Goal: Transaction & Acquisition: Purchase product/service

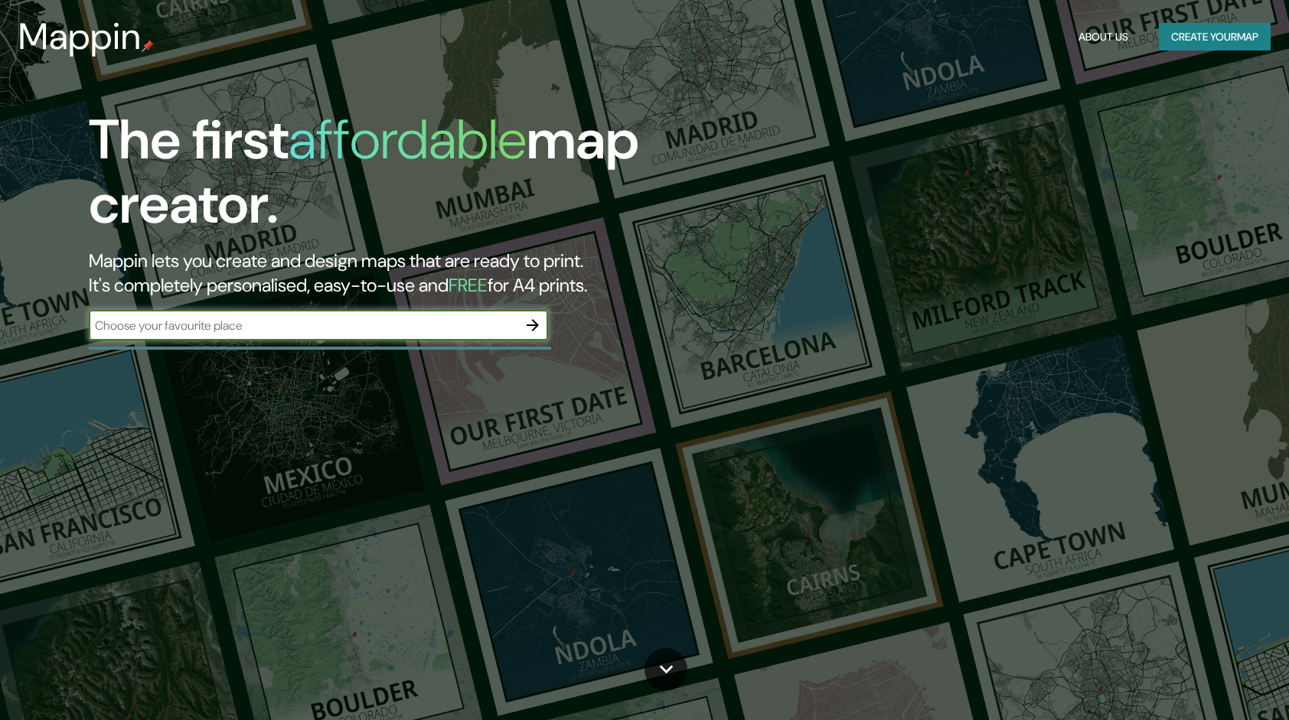
drag, startPoint x: 0, startPoint y: 0, endPoint x: 326, endPoint y: 326, distance: 461.3
click at [326, 326] on input "text" at bounding box center [303, 326] width 429 height 18
type input "GUANNAJUATO"
click at [530, 328] on icon "button" at bounding box center [533, 325] width 18 height 18
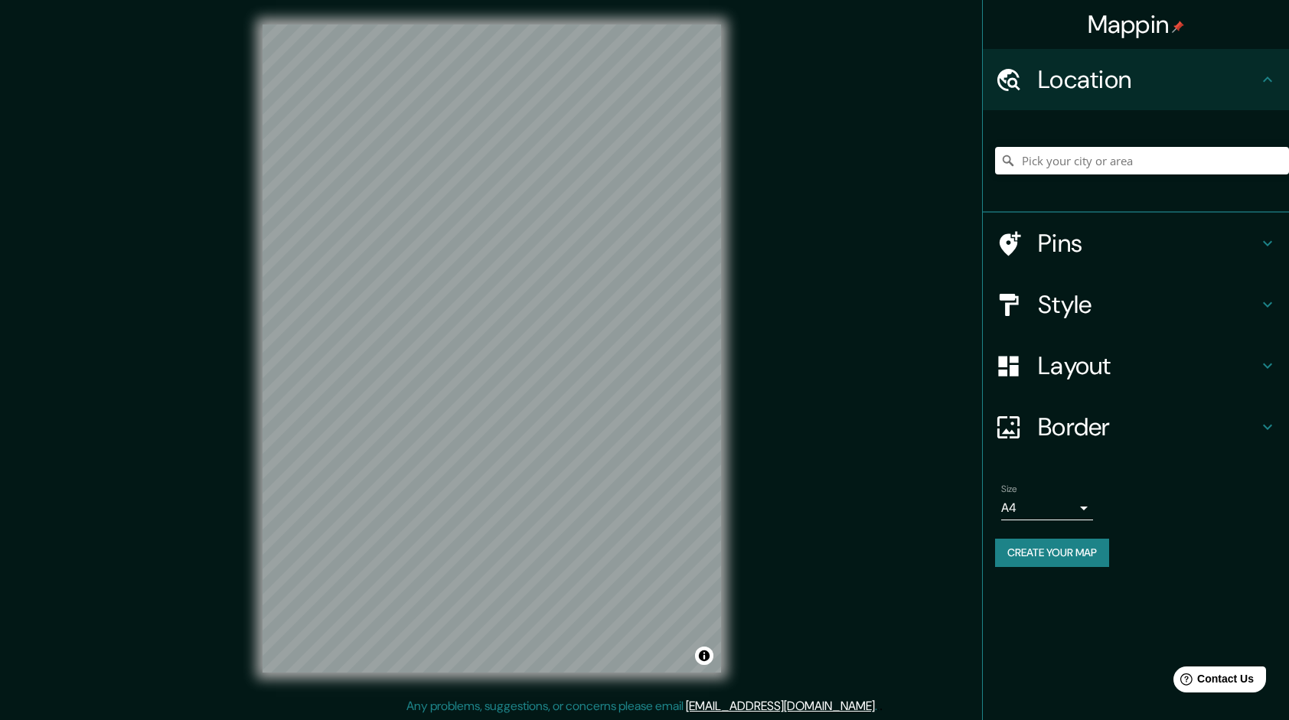
click at [1015, 168] on div at bounding box center [1142, 161] width 294 height 28
click at [1039, 157] on input "Pick your city or area" at bounding box center [1142, 161] width 294 height 28
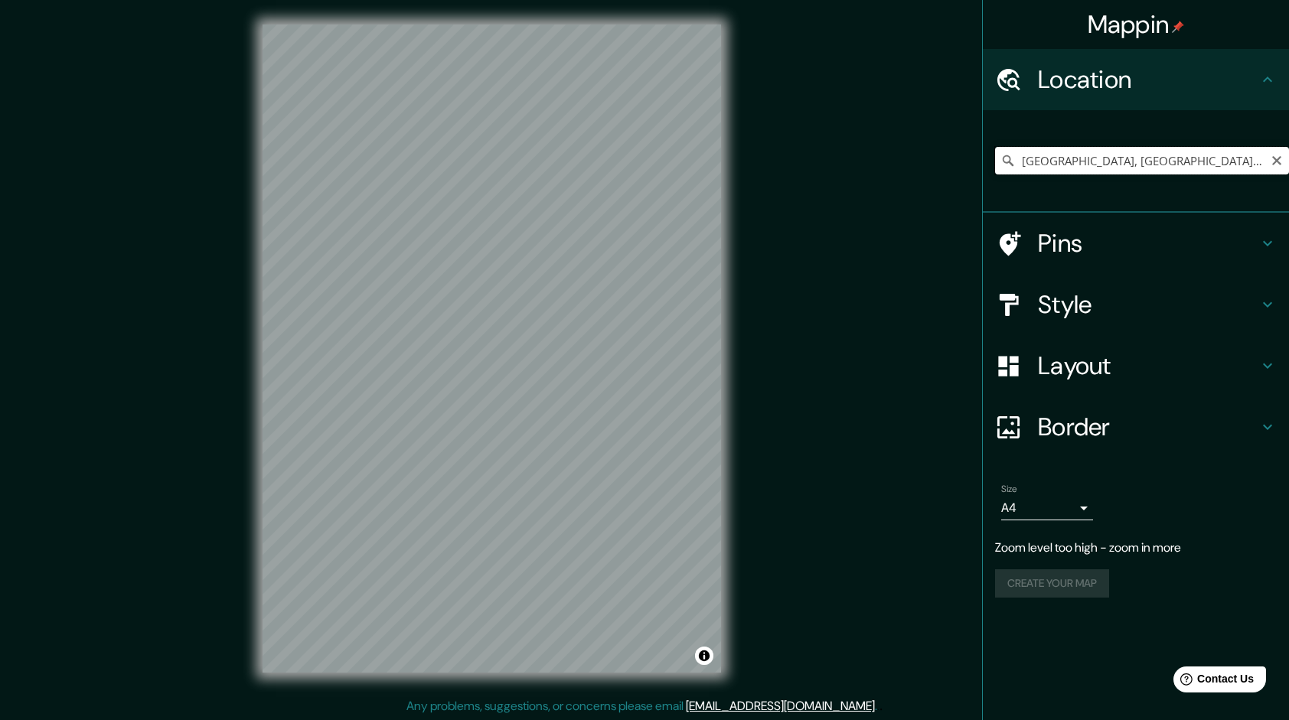
click at [1127, 157] on input "[GEOGRAPHIC_DATA], [GEOGRAPHIC_DATA], [GEOGRAPHIC_DATA]" at bounding box center [1142, 161] width 294 height 28
click at [1089, 157] on input "[GEOGRAPHIC_DATA], [GEOGRAPHIC_DATA], [GEOGRAPHIC_DATA]" at bounding box center [1142, 161] width 294 height 28
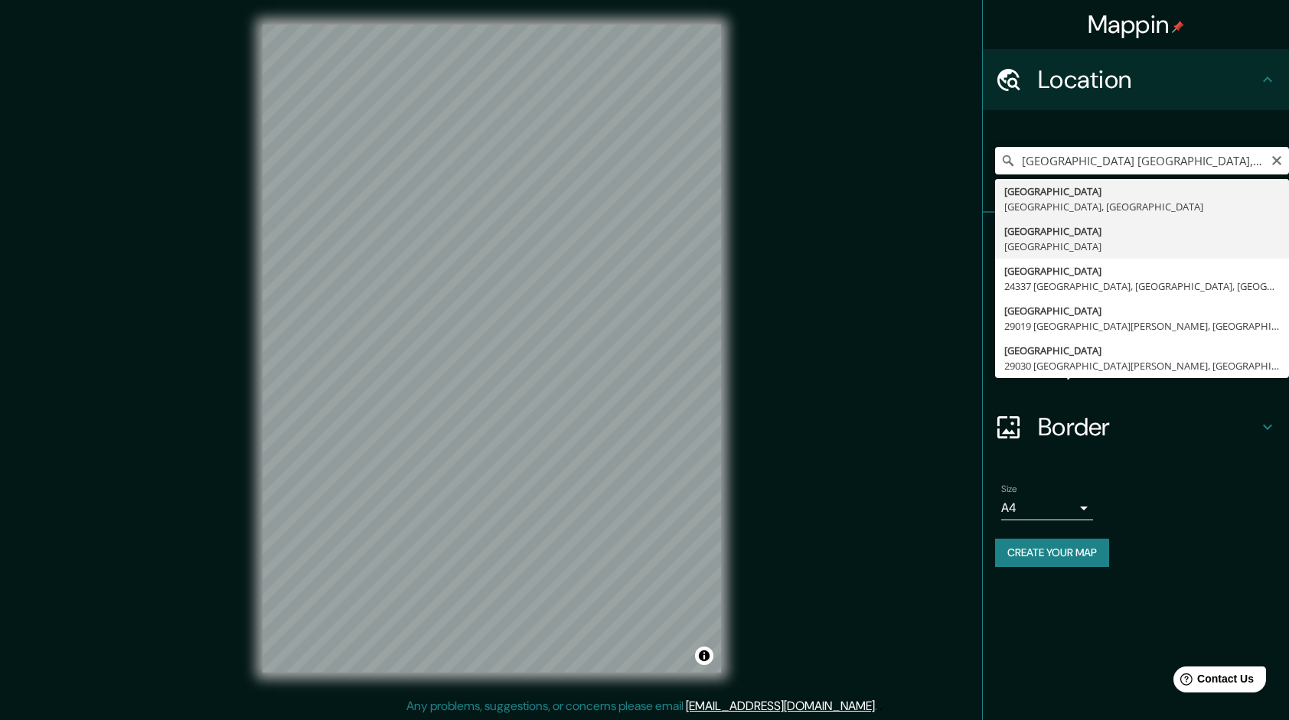
type input "[GEOGRAPHIC_DATA], [GEOGRAPHIC_DATA]"
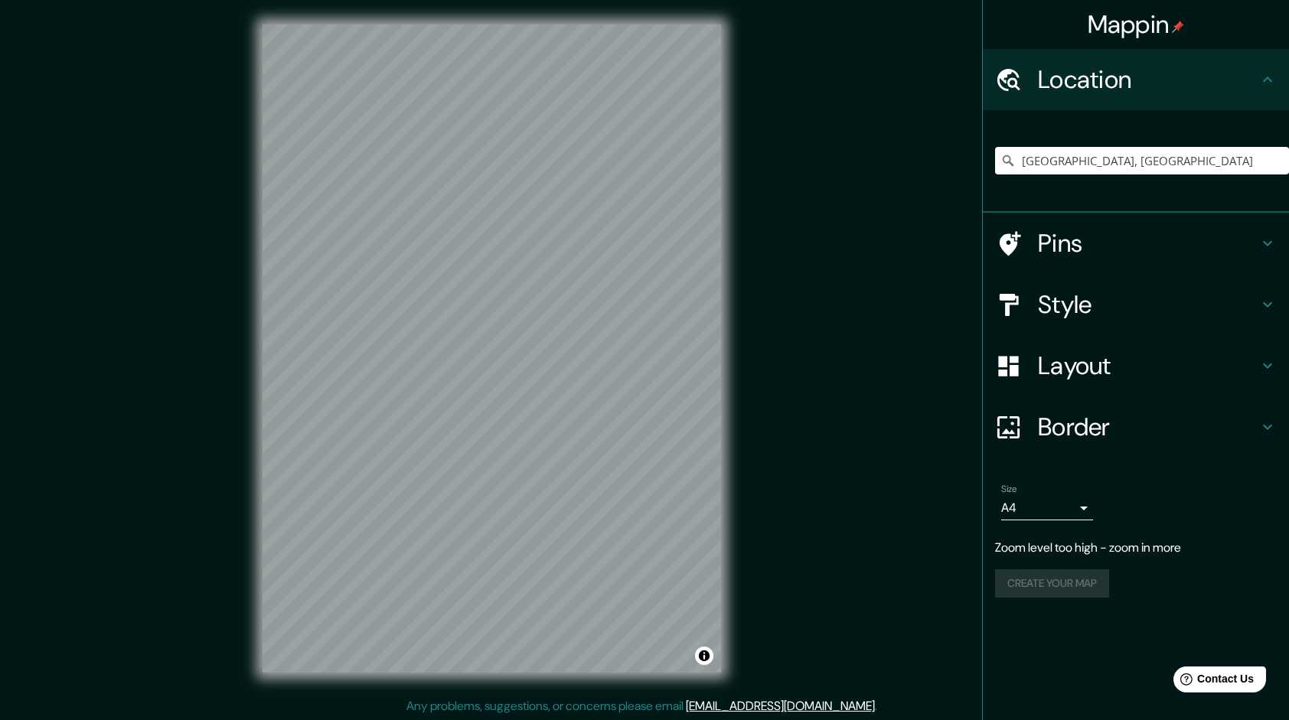
scroll to position [2, 0]
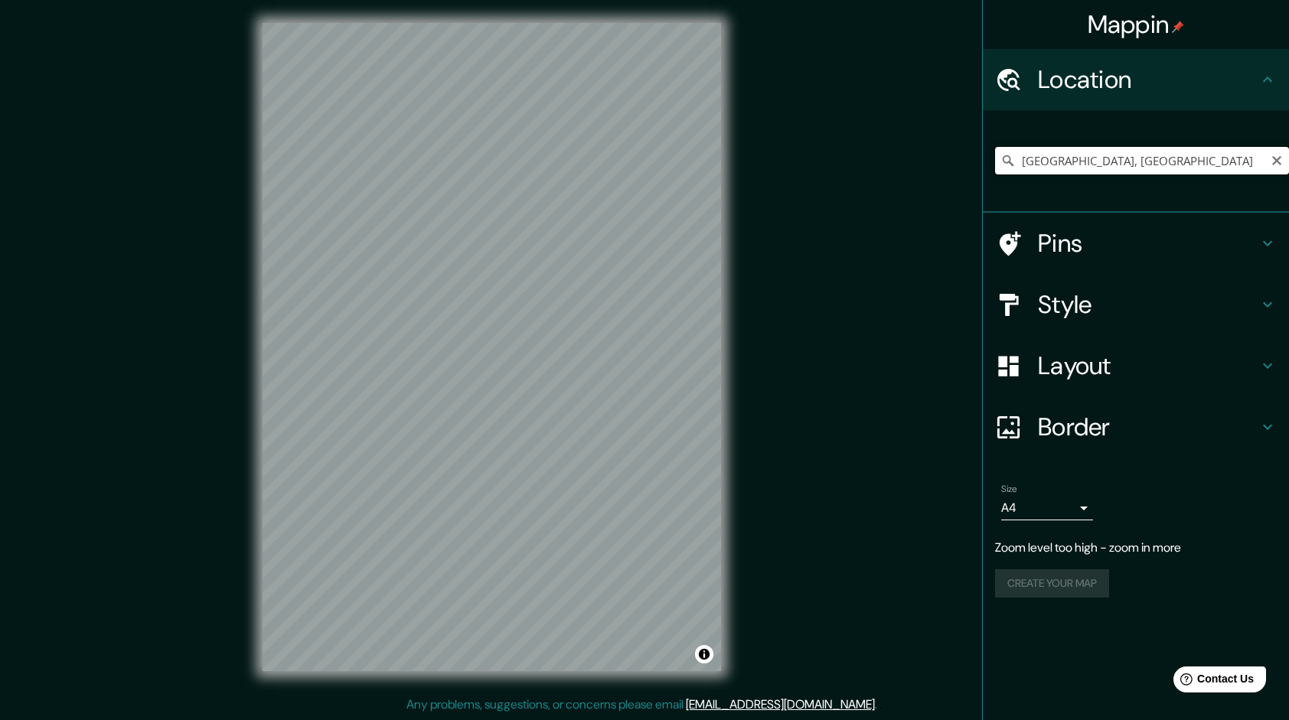
click at [1149, 162] on input "[GEOGRAPHIC_DATA], [GEOGRAPHIC_DATA]" at bounding box center [1142, 161] width 294 height 28
click at [1147, 161] on input "[GEOGRAPHIC_DATA], [GEOGRAPHIC_DATA]" at bounding box center [1142, 161] width 294 height 28
click at [1051, 158] on input "[GEOGRAPHIC_DATA], [GEOGRAPHIC_DATA]" at bounding box center [1142, 161] width 294 height 28
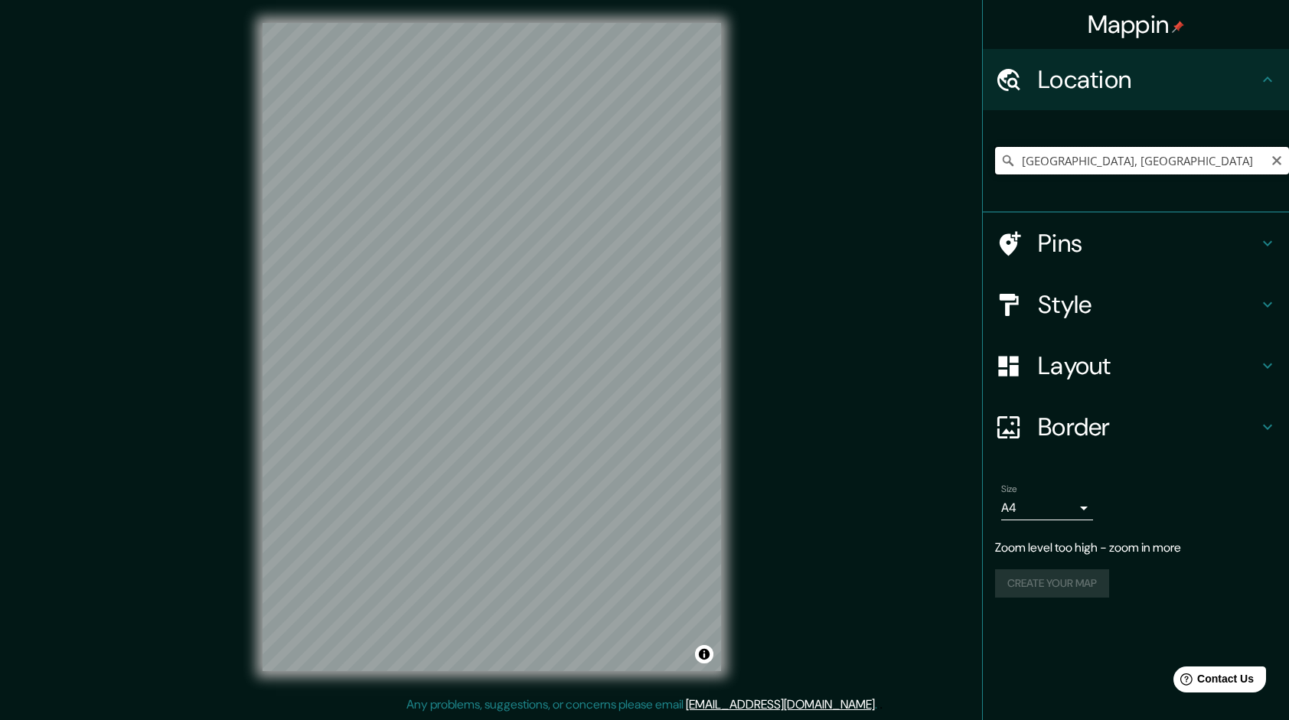
click at [1051, 158] on input "[GEOGRAPHIC_DATA], [GEOGRAPHIC_DATA]" at bounding box center [1142, 161] width 294 height 28
click at [1168, 175] on div "[GEOGRAPHIC_DATA], [GEOGRAPHIC_DATA]" at bounding box center [1142, 161] width 294 height 77
click at [1169, 145] on div "[GEOGRAPHIC_DATA], [GEOGRAPHIC_DATA]" at bounding box center [1142, 161] width 294 height 77
drag, startPoint x: 1169, startPoint y: 147, endPoint x: 1169, endPoint y: 162, distance: 15.3
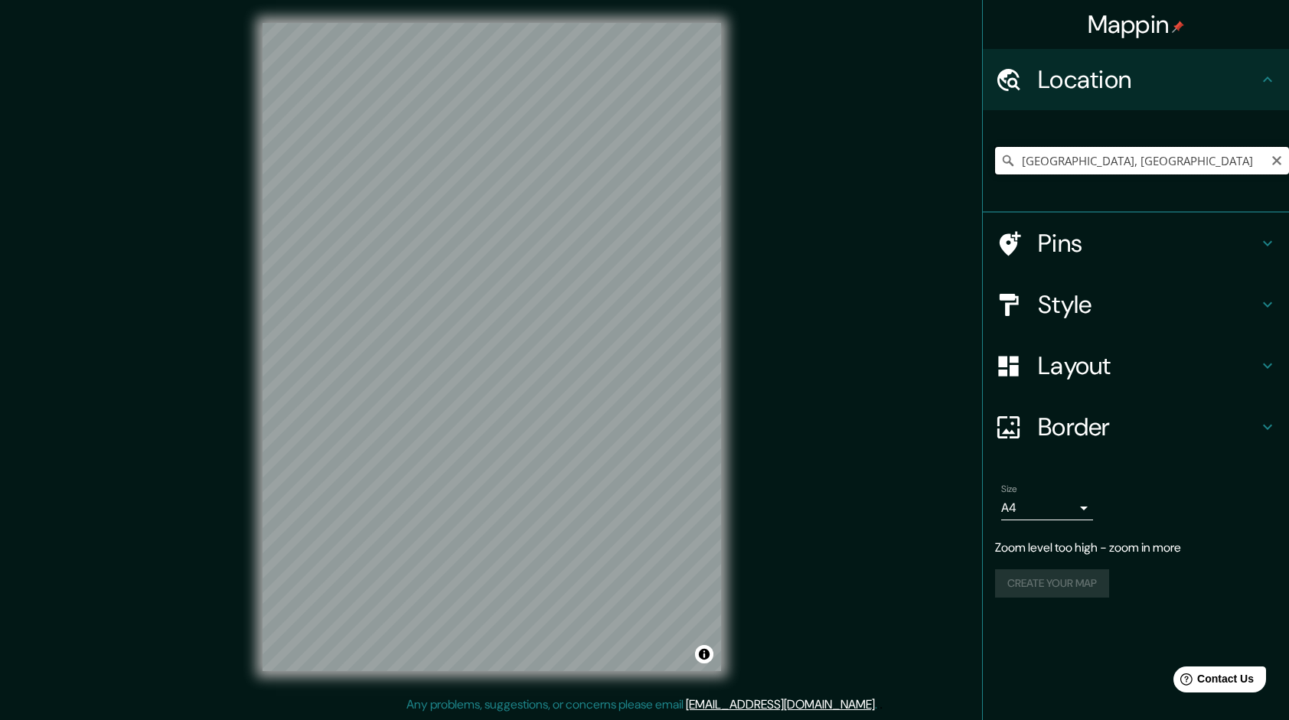
click at [1169, 152] on input "[GEOGRAPHIC_DATA], [GEOGRAPHIC_DATA]" at bounding box center [1142, 161] width 294 height 28
click at [1169, 164] on input "[GEOGRAPHIC_DATA], [GEOGRAPHIC_DATA]" at bounding box center [1142, 161] width 294 height 28
click at [1094, 241] on h4 "Pins" at bounding box center [1148, 243] width 221 height 31
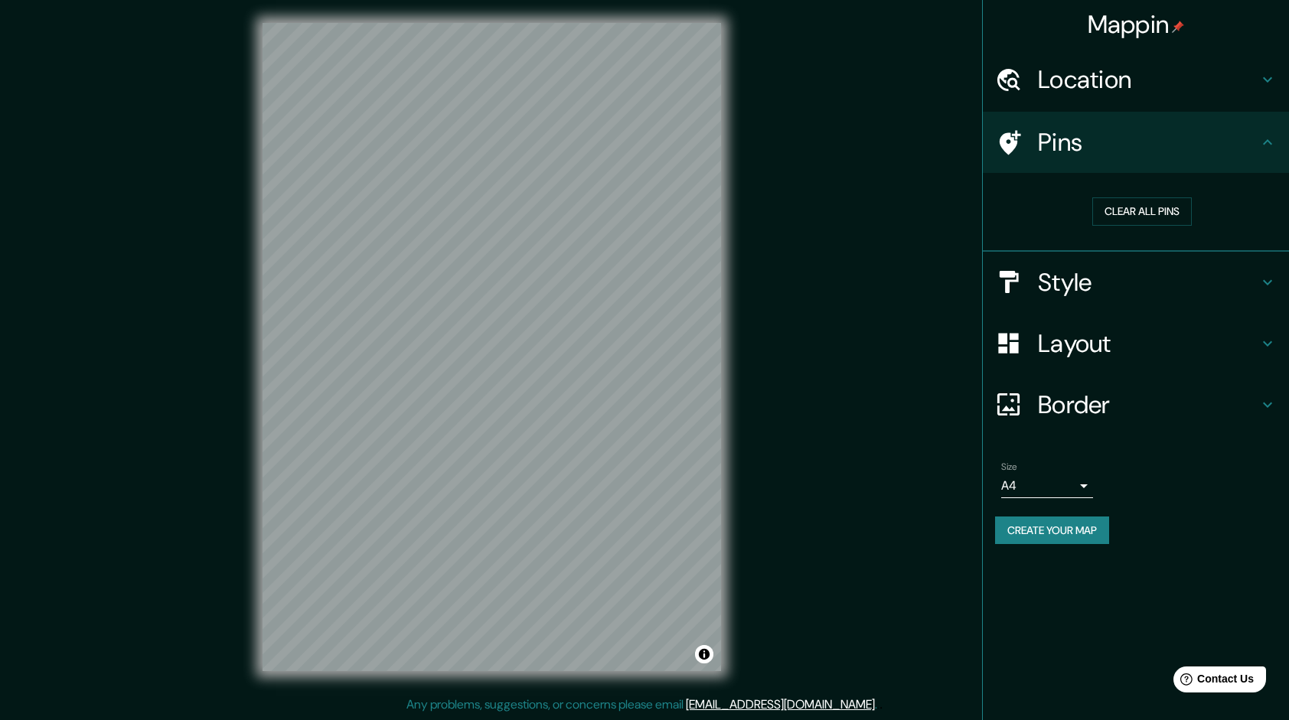
click at [1140, 273] on h4 "Style" at bounding box center [1148, 282] width 221 height 31
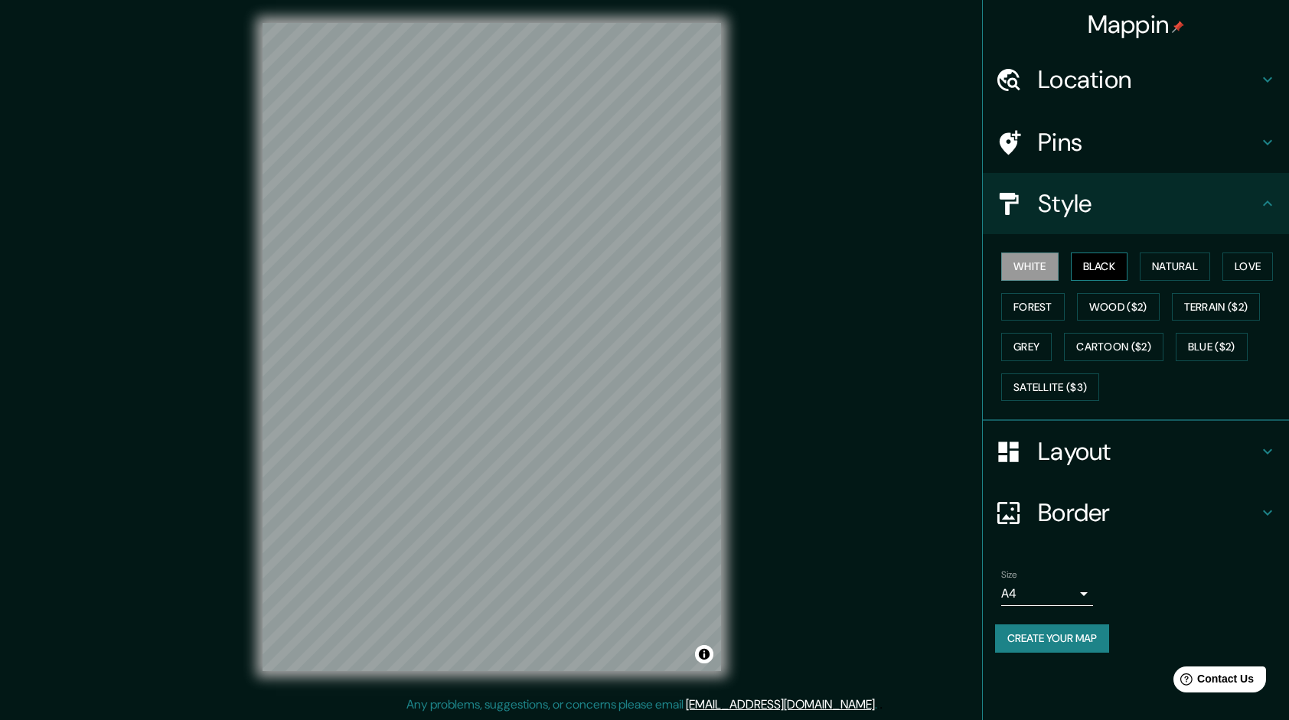
click at [1102, 274] on button "Black" at bounding box center [1099, 267] width 57 height 28
click at [1046, 259] on button "White" at bounding box center [1030, 267] width 57 height 28
click at [1047, 296] on button "Forest" at bounding box center [1034, 307] width 64 height 28
click at [1082, 300] on button "Wood ($2)" at bounding box center [1118, 307] width 83 height 28
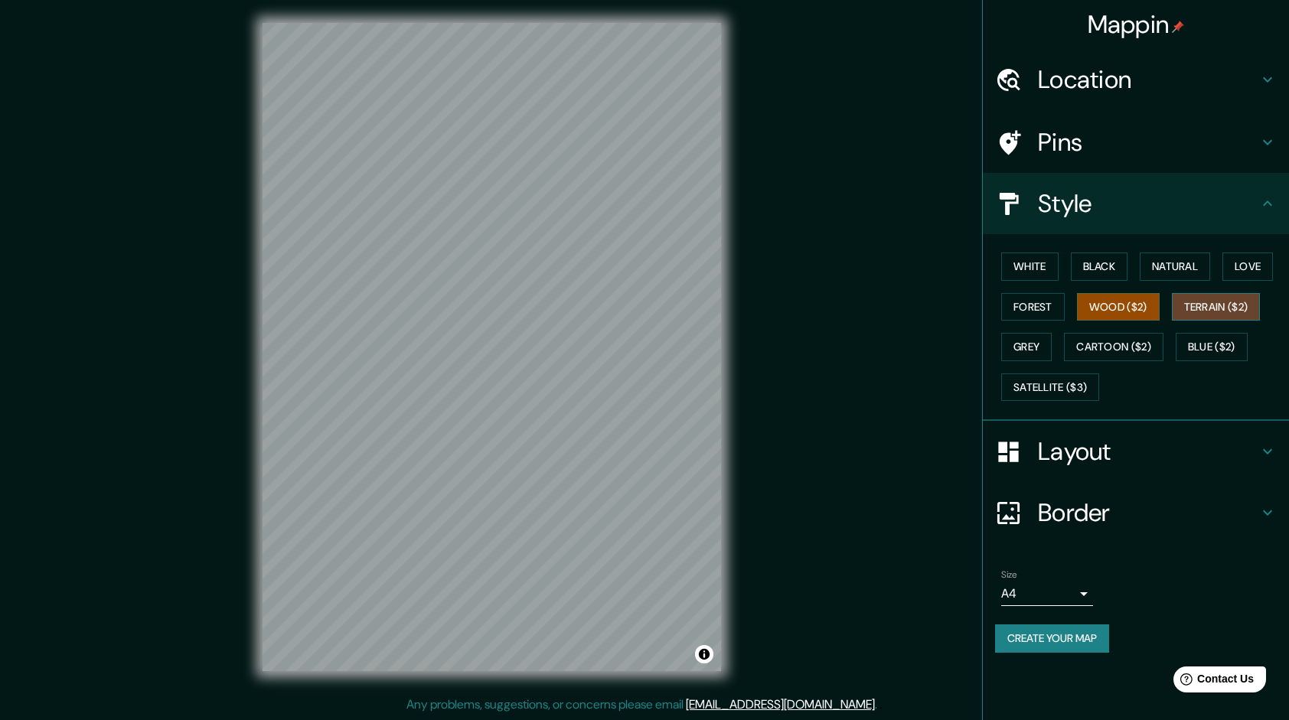
click at [1198, 300] on button "Terrain ($2)" at bounding box center [1216, 307] width 89 height 28
click at [1132, 351] on button "Cartoon ($2)" at bounding box center [1114, 347] width 100 height 28
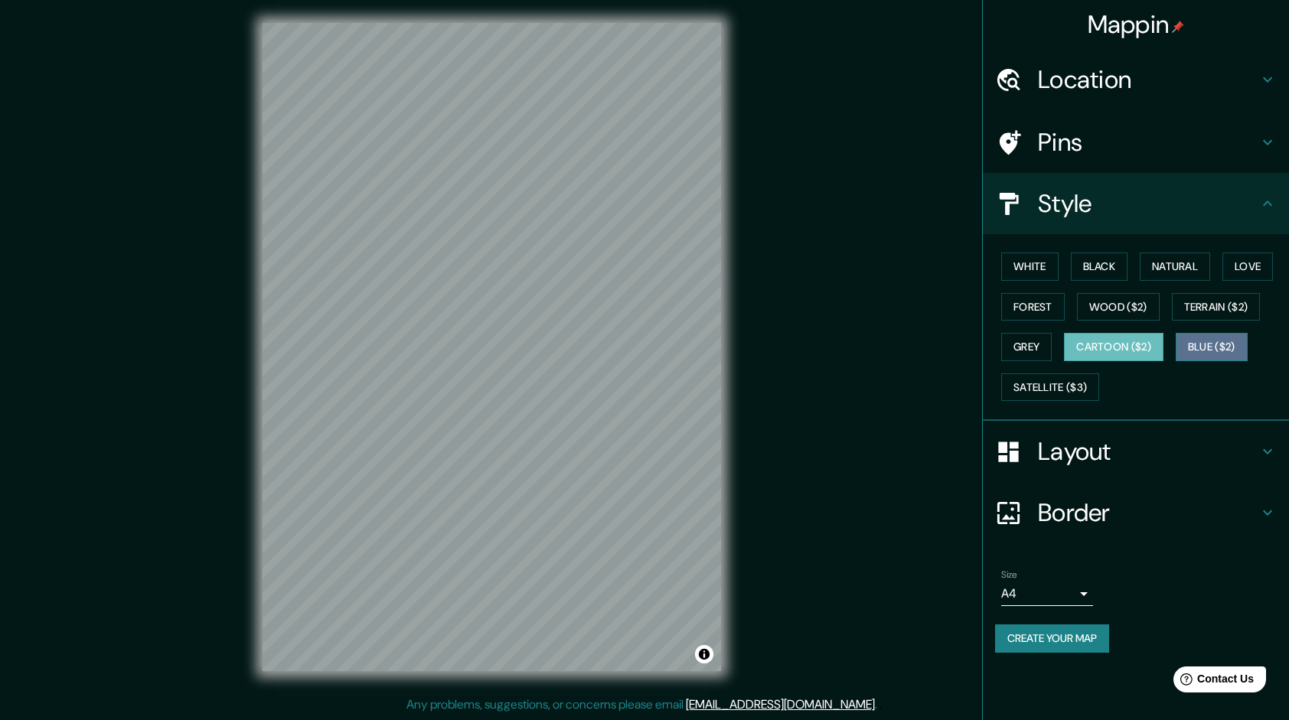
click at [1235, 343] on button "Blue ($2)" at bounding box center [1212, 347] width 72 height 28
click at [1022, 341] on button "Grey" at bounding box center [1027, 347] width 51 height 28
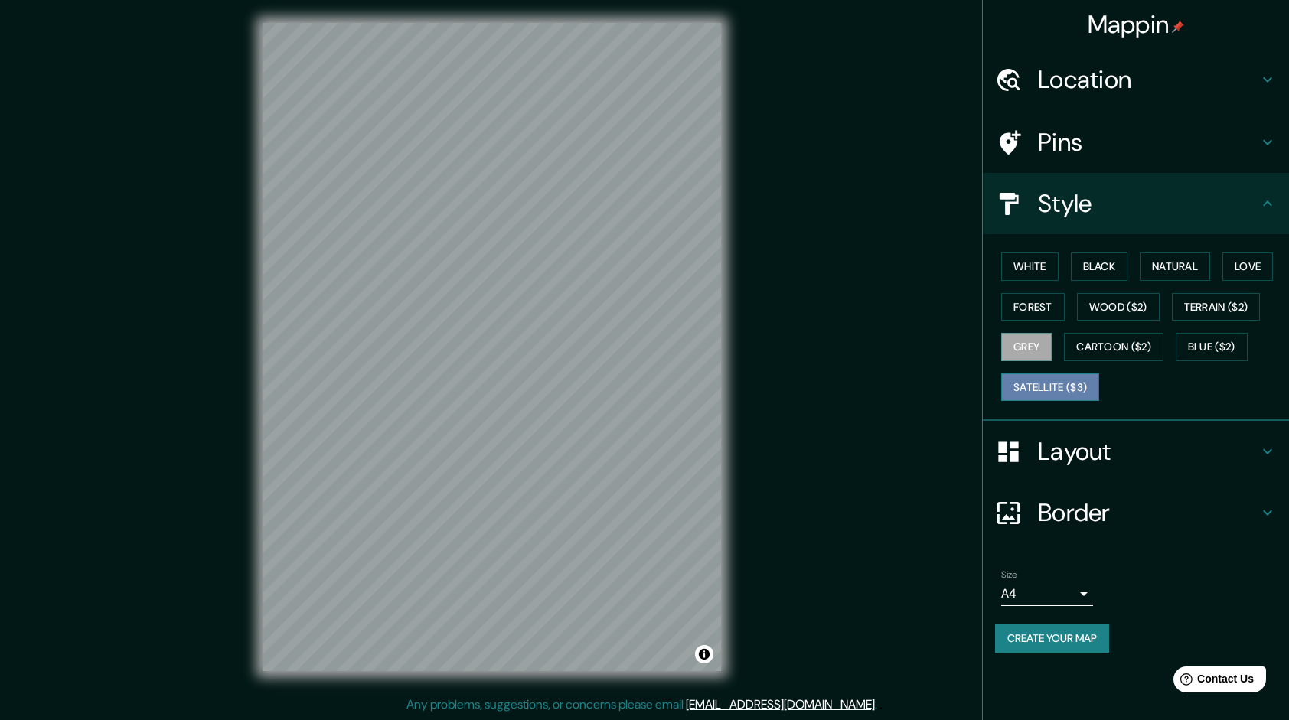
click at [1054, 381] on button "Satellite ($3)" at bounding box center [1051, 388] width 98 height 28
click at [1032, 257] on button "White" at bounding box center [1030, 267] width 57 height 28
click at [1179, 75] on h4 "Location" at bounding box center [1148, 79] width 221 height 31
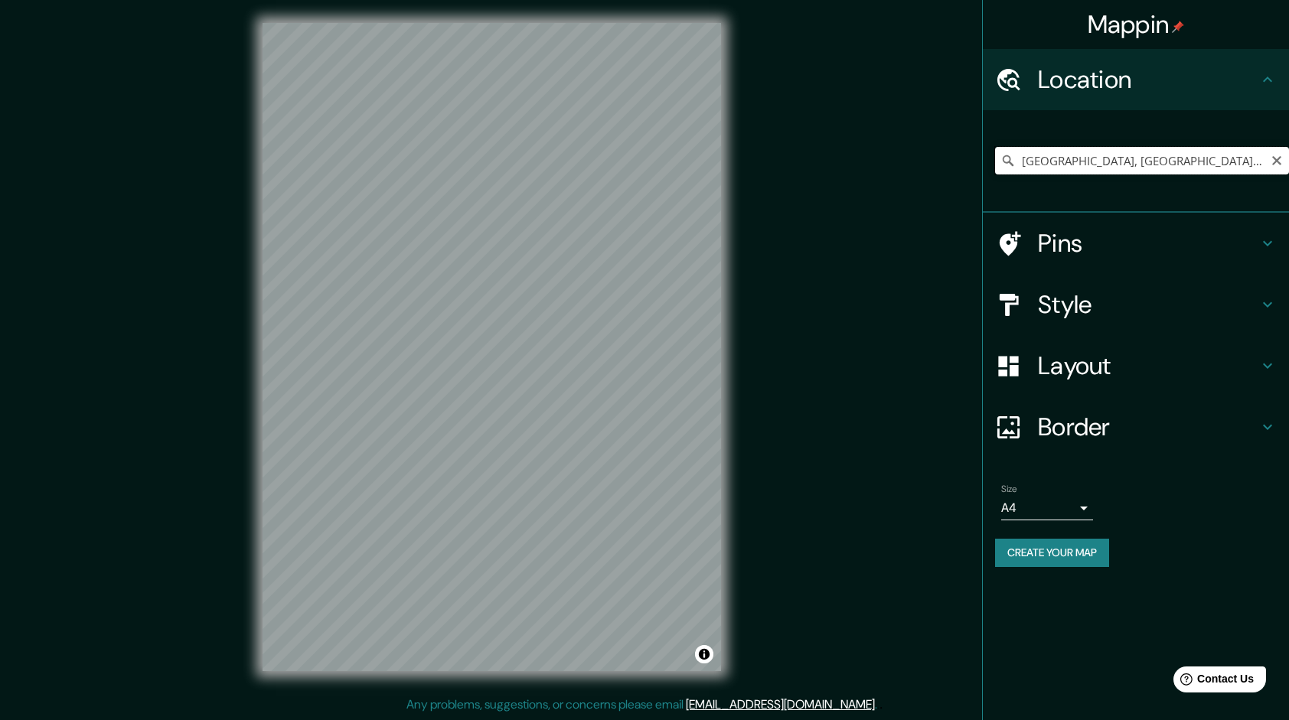
click at [1065, 155] on input "[GEOGRAPHIC_DATA], [GEOGRAPHIC_DATA], [GEOGRAPHIC_DATA]" at bounding box center [1142, 161] width 294 height 28
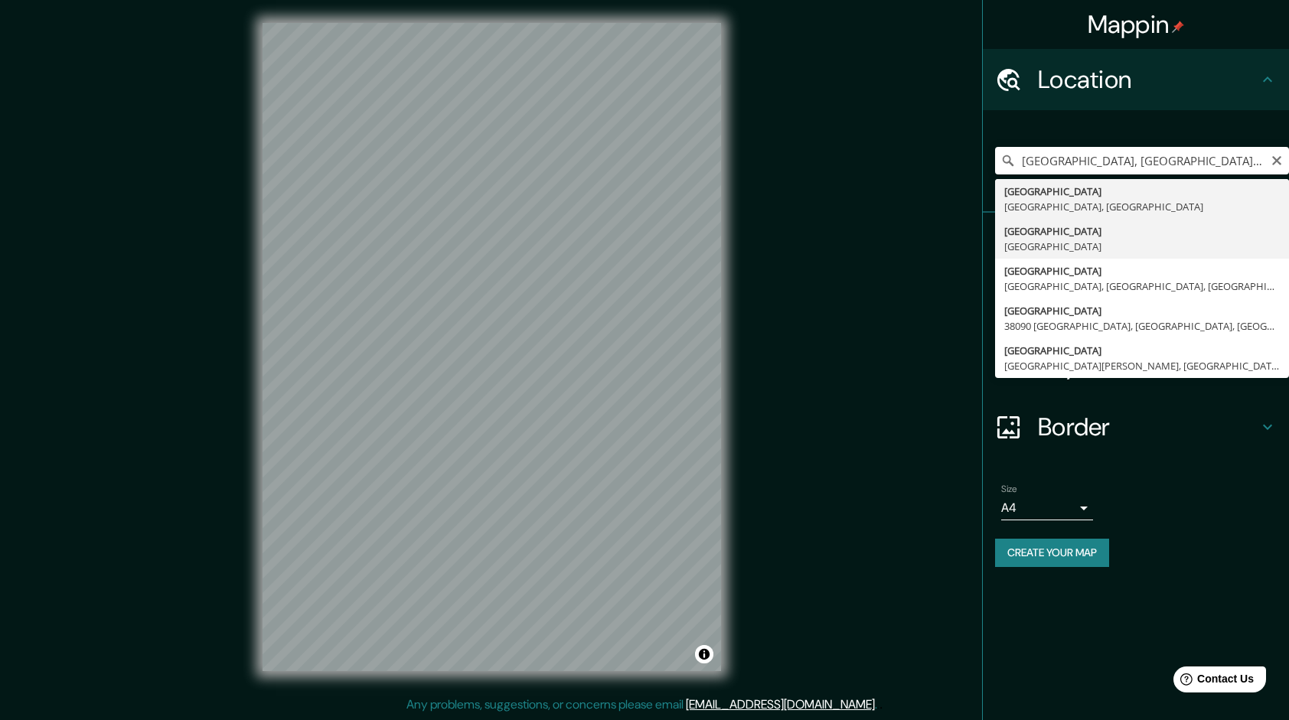
type input "[GEOGRAPHIC_DATA], [GEOGRAPHIC_DATA]"
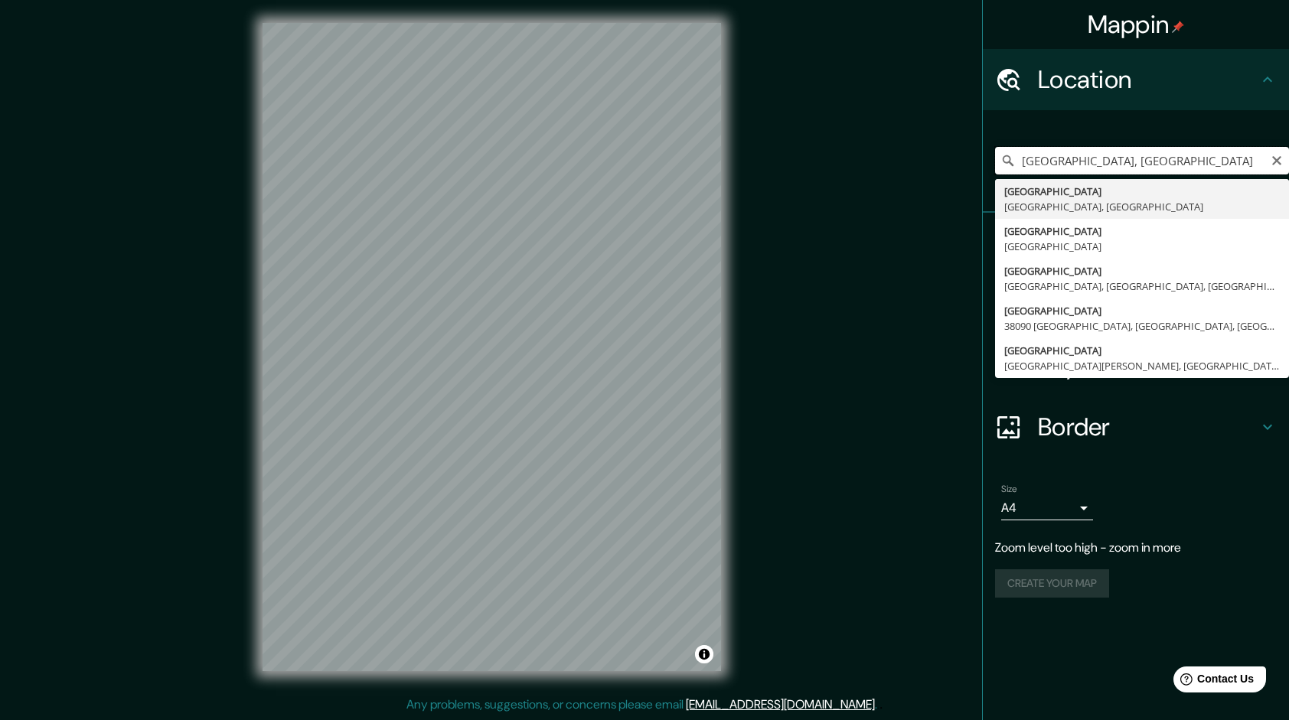
click at [1048, 167] on input "[GEOGRAPHIC_DATA], [GEOGRAPHIC_DATA]" at bounding box center [1142, 161] width 294 height 28
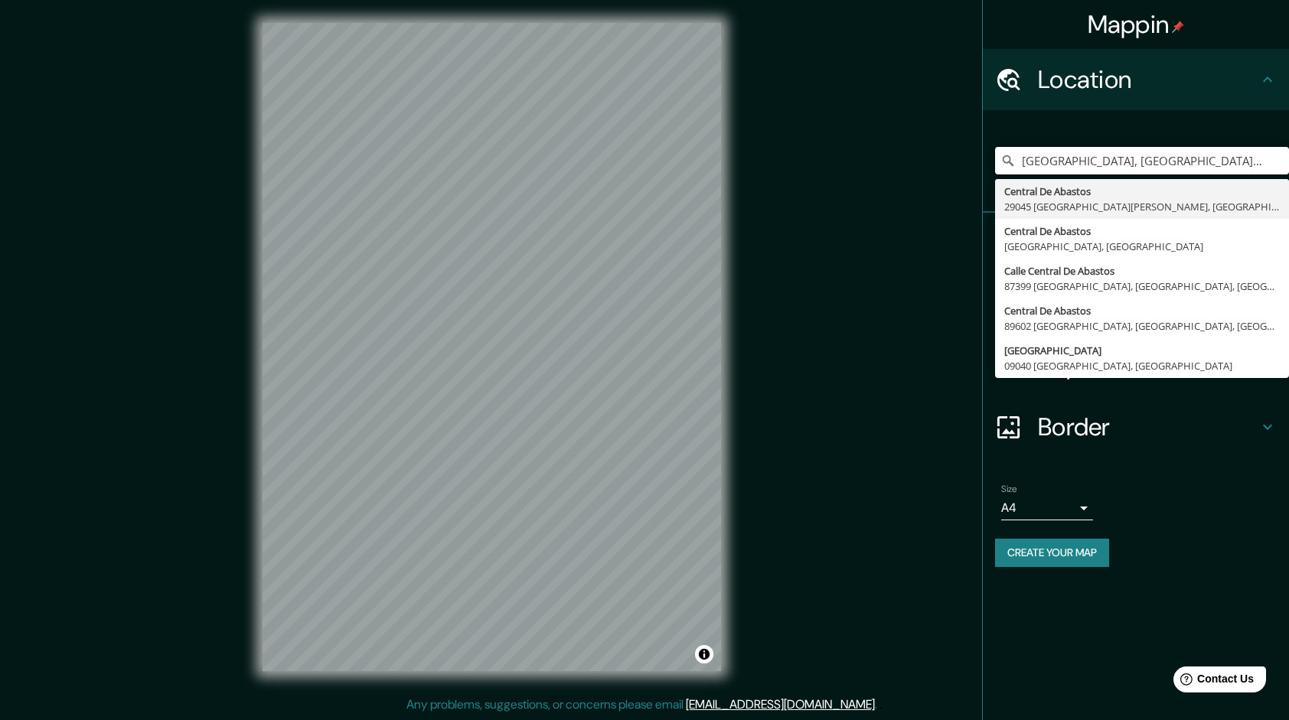
type input "[GEOGRAPHIC_DATA], [GEOGRAPHIC_DATA], [GEOGRAPHIC_DATA]"
click at [1098, 156] on input "[GEOGRAPHIC_DATA], [GEOGRAPHIC_DATA], [GEOGRAPHIC_DATA]" at bounding box center [1142, 161] width 294 height 28
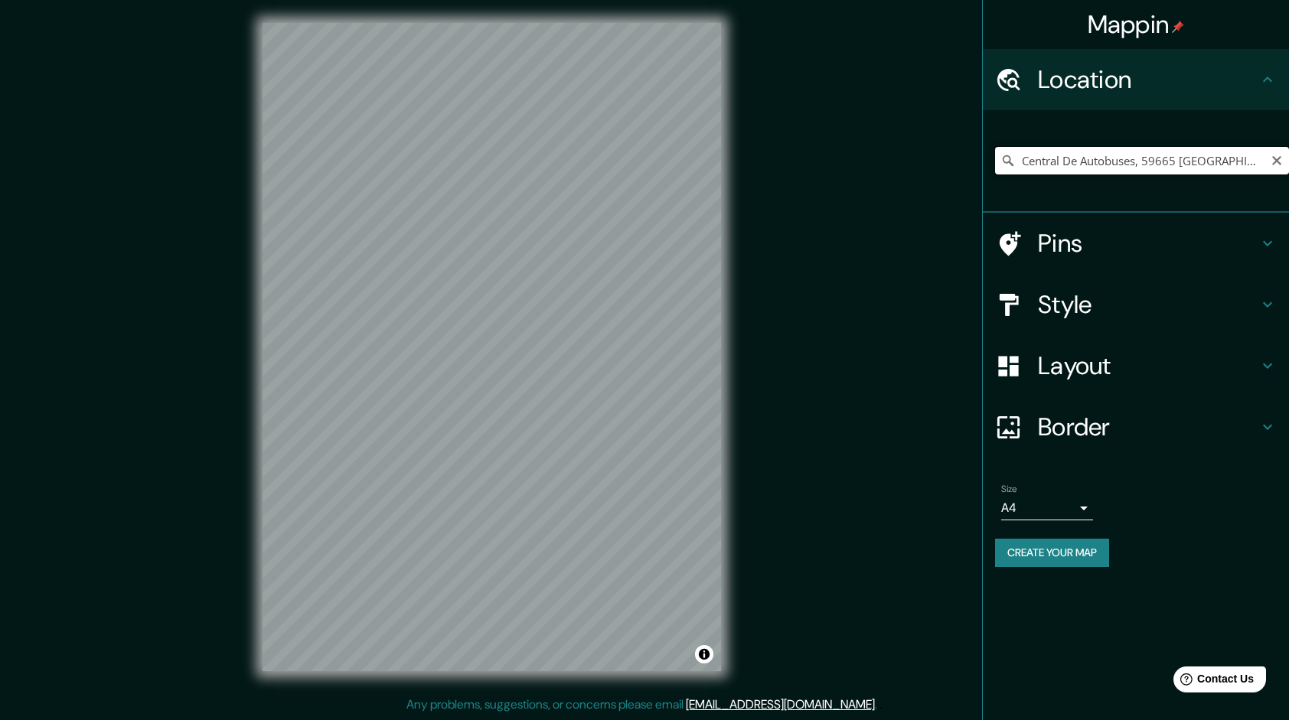
click at [1283, 159] on input "Central De Autobuses, 59665 [GEOGRAPHIC_DATA], [GEOGRAPHIC_DATA], [GEOGRAPHIC_D…" at bounding box center [1142, 161] width 294 height 28
type input "Central De Autobuses, 59665 [GEOGRAPHIC_DATA], [GEOGRAPHIC_DATA], [GEOGRAPHIC_D…"
click at [1278, 162] on icon "Clear" at bounding box center [1277, 160] width 9 height 9
click at [1070, 153] on input "Pick your city or area" at bounding box center [1142, 161] width 294 height 28
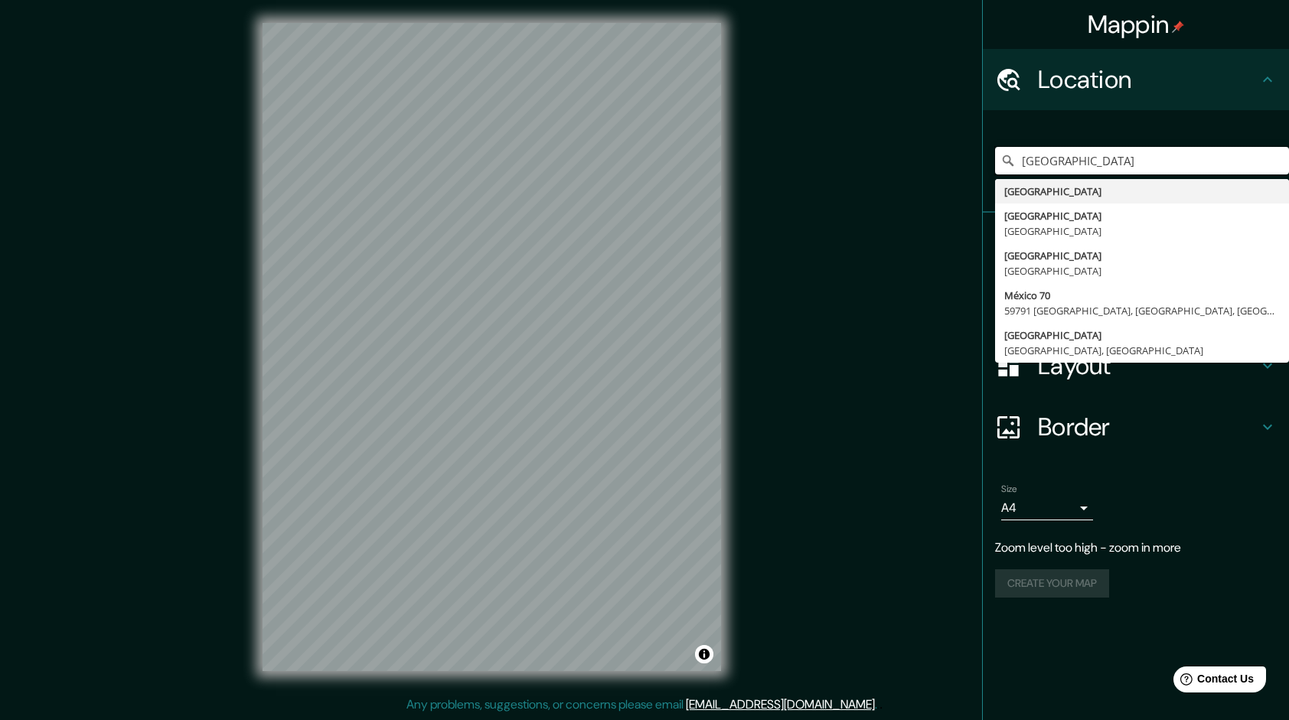
type input "[GEOGRAPHIC_DATA]"
